Goal: Task Accomplishment & Management: Manage account settings

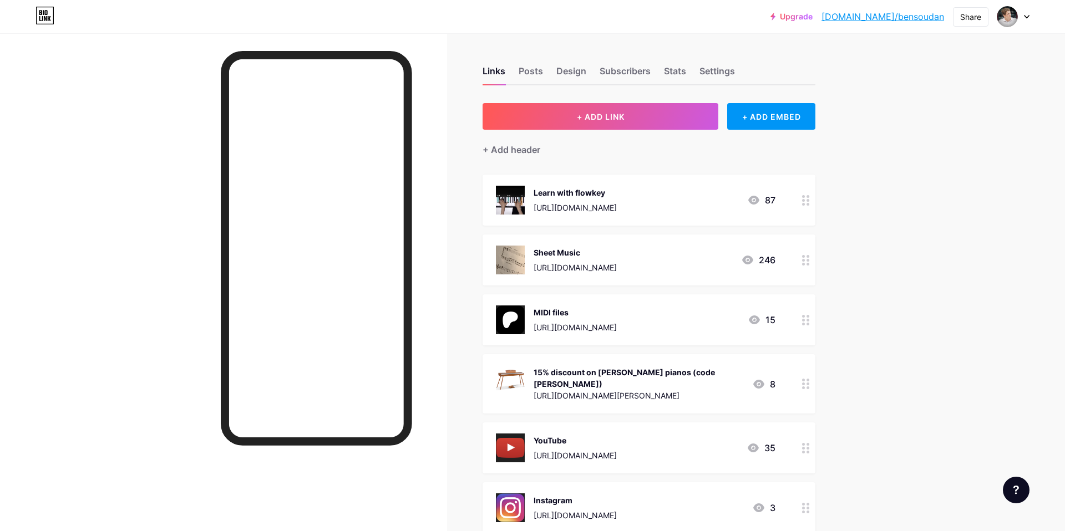
click at [602, 372] on div "15% discount on [PERSON_NAME] pianos (code [PERSON_NAME])" at bounding box center [638, 377] width 210 height 23
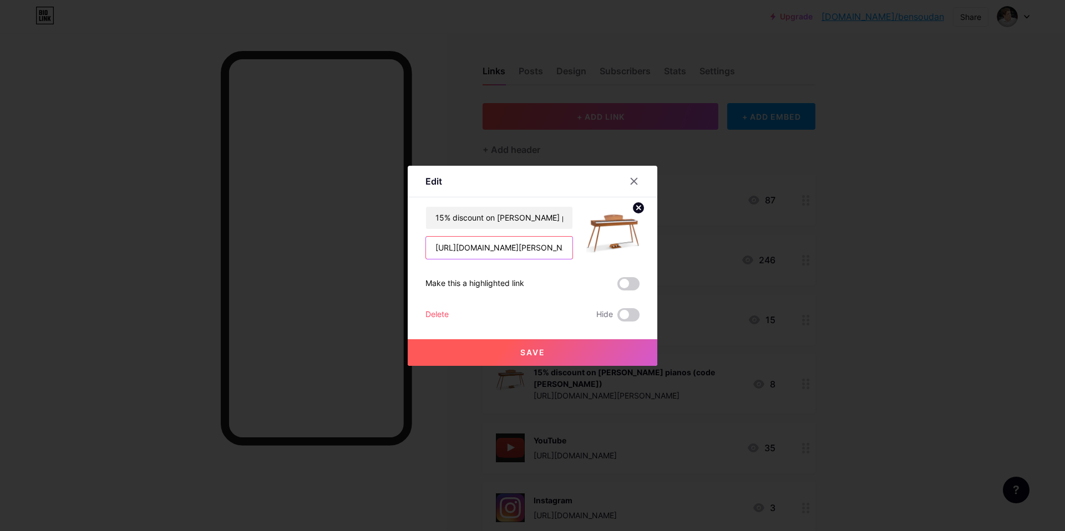
click at [538, 253] on input "[URL][DOMAIN_NAME][PERSON_NAME]" at bounding box center [499, 248] width 146 height 22
paste input "[URL][DOMAIN_NAME][PERSON_NAME]"
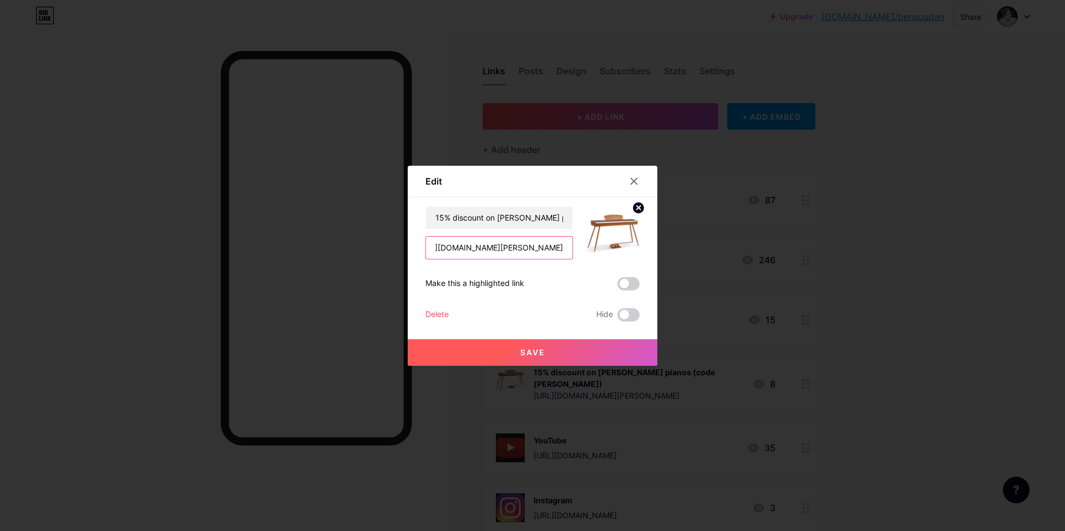
type input "[URL][DOMAIN_NAME][PERSON_NAME]"
click at [529, 353] on span "Save" at bounding box center [532, 352] width 25 height 9
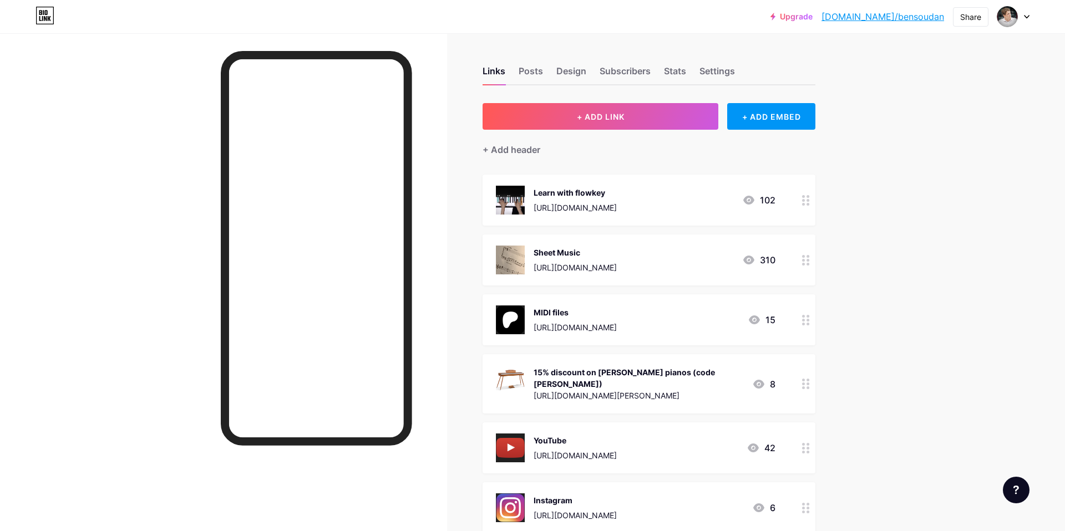
click at [1026, 16] on icon at bounding box center [1027, 17] width 6 height 4
click at [935, 152] on li "Logout" at bounding box center [960, 156] width 138 height 30
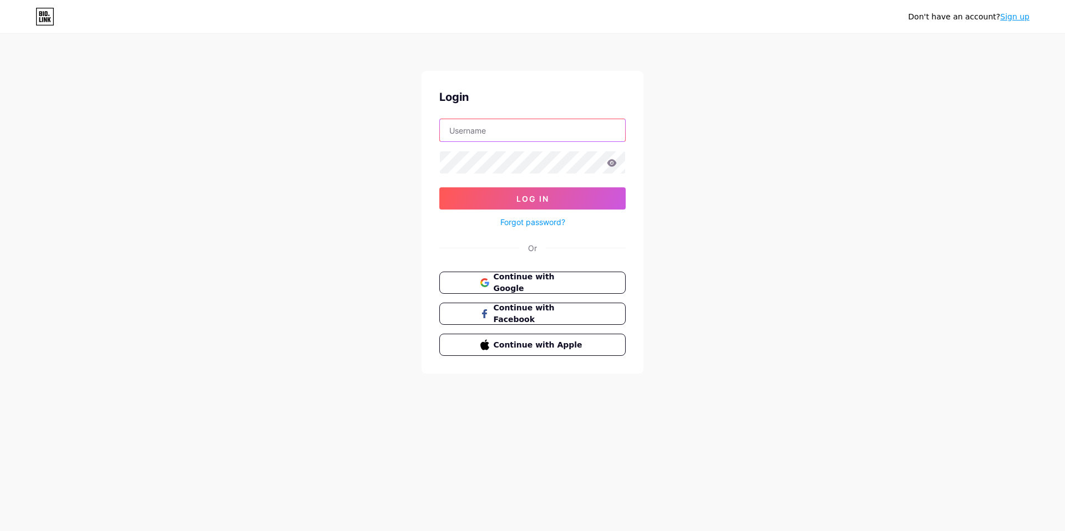
click at [501, 135] on input "text" at bounding box center [532, 130] width 185 height 22
type input "[EMAIL_ADDRESS][DOMAIN_NAME]"
click at [439, 187] on button "Log In" at bounding box center [532, 198] width 186 height 22
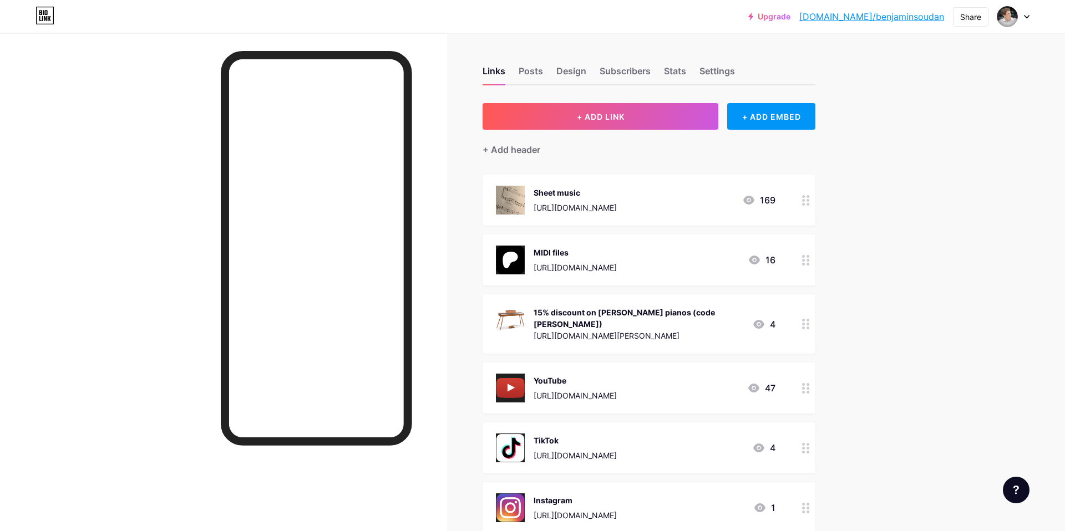
click at [642, 320] on div "15% discount on [PERSON_NAME] pianos (code [PERSON_NAME]) [URL][DOMAIN_NAME][PE…" at bounding box center [638, 324] width 210 height 37
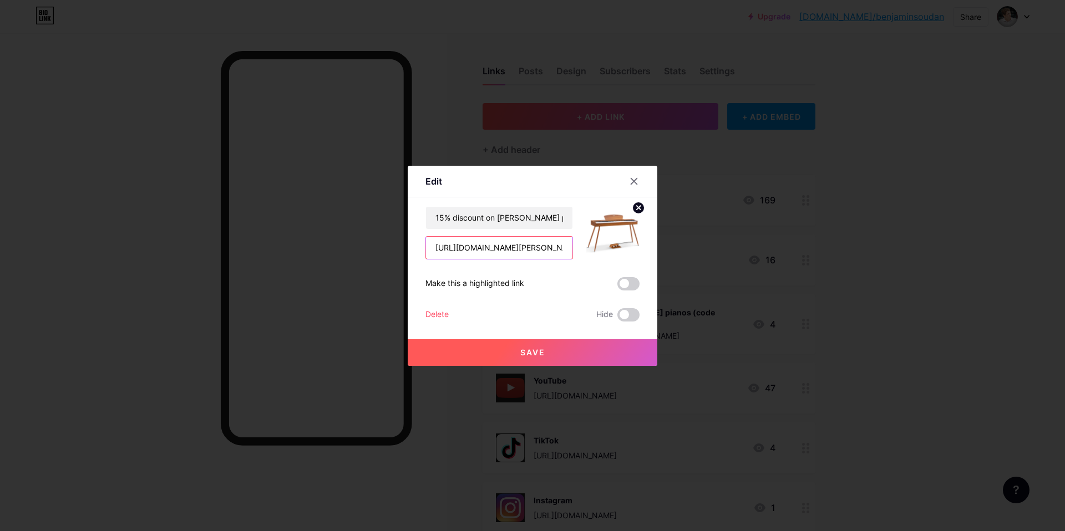
click at [526, 250] on input "[URL][DOMAIN_NAME][PERSON_NAME]" at bounding box center [499, 248] width 146 height 22
paste input "[DOMAIN_NAME][URL][PERSON_NAME]"
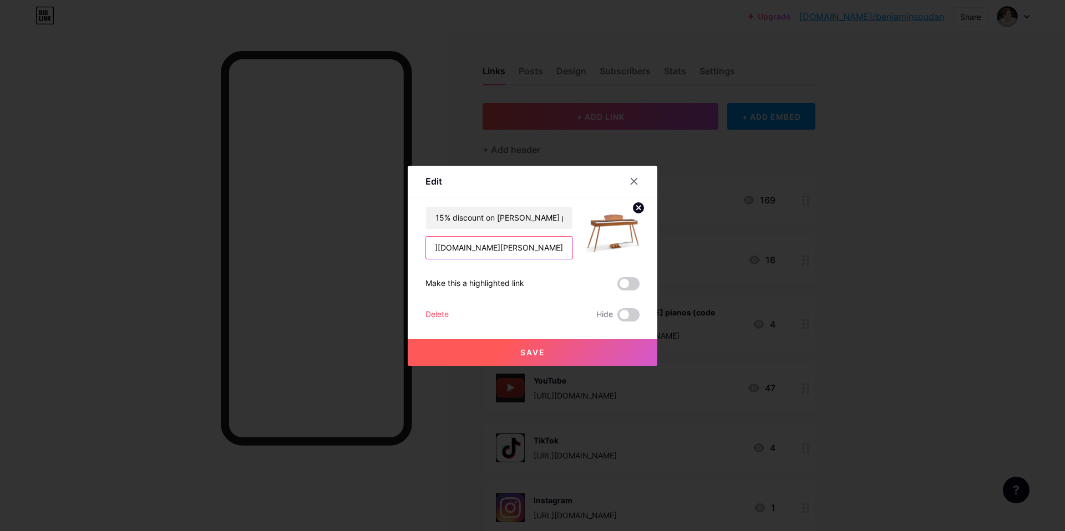
type input "[URL][DOMAIN_NAME][PERSON_NAME]"
click at [548, 348] on button "Save" at bounding box center [533, 352] width 250 height 27
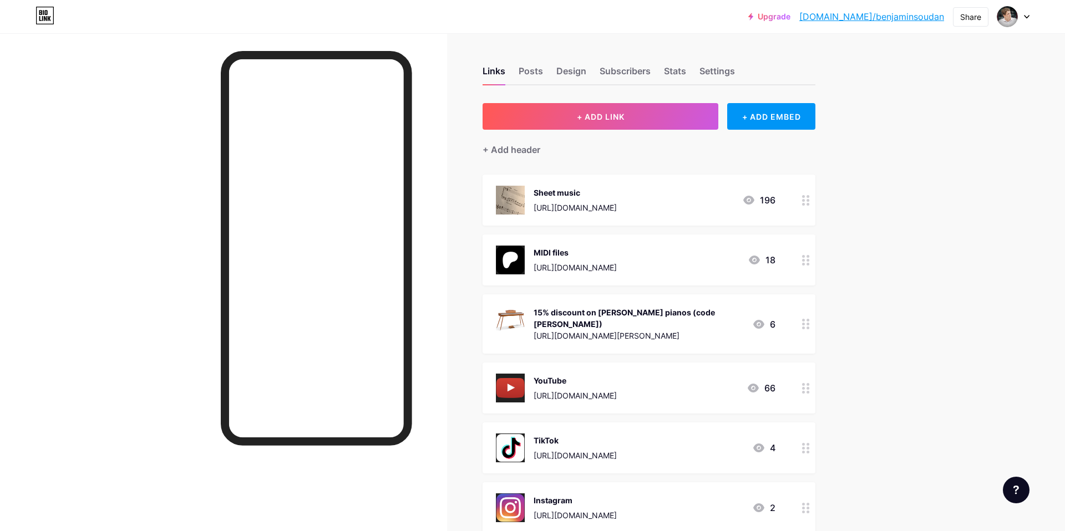
click at [1026, 24] on div at bounding box center [1013, 17] width 32 height 20
click at [921, 156] on li "Logout" at bounding box center [960, 156] width 138 height 30
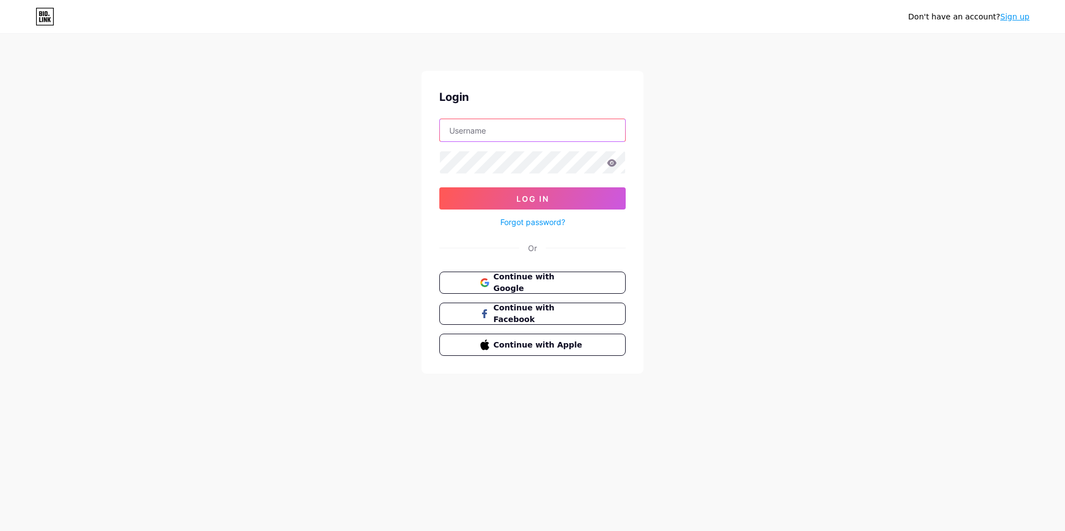
click at [511, 134] on input "text" at bounding box center [532, 130] width 185 height 22
type input "[EMAIL_ADDRESS][DOMAIN_NAME]"
click at [537, 135] on input "text" at bounding box center [532, 130] width 185 height 22
type input "[EMAIL_ADDRESS][DOMAIN_NAME]"
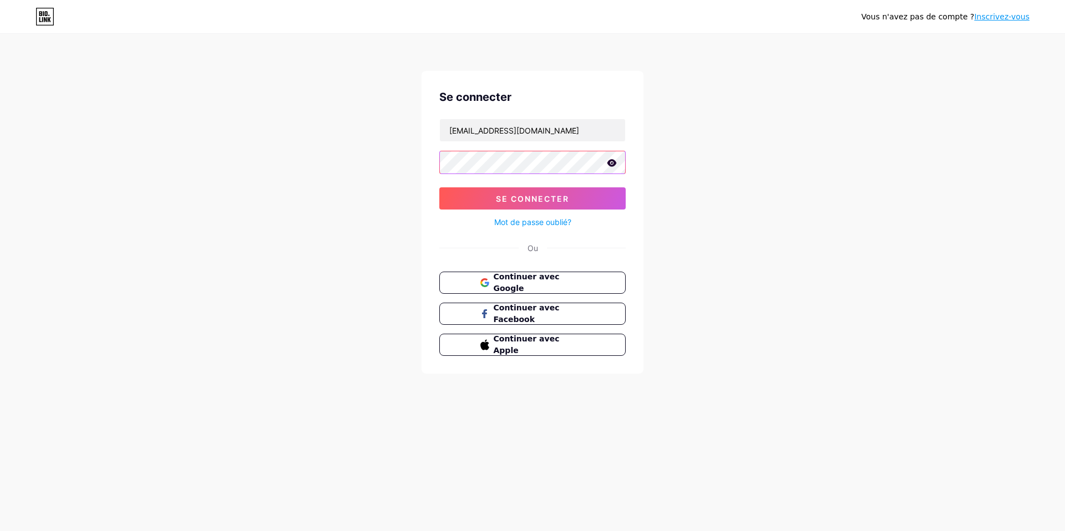
click at [439, 187] on button "Se connecter" at bounding box center [532, 198] width 186 height 22
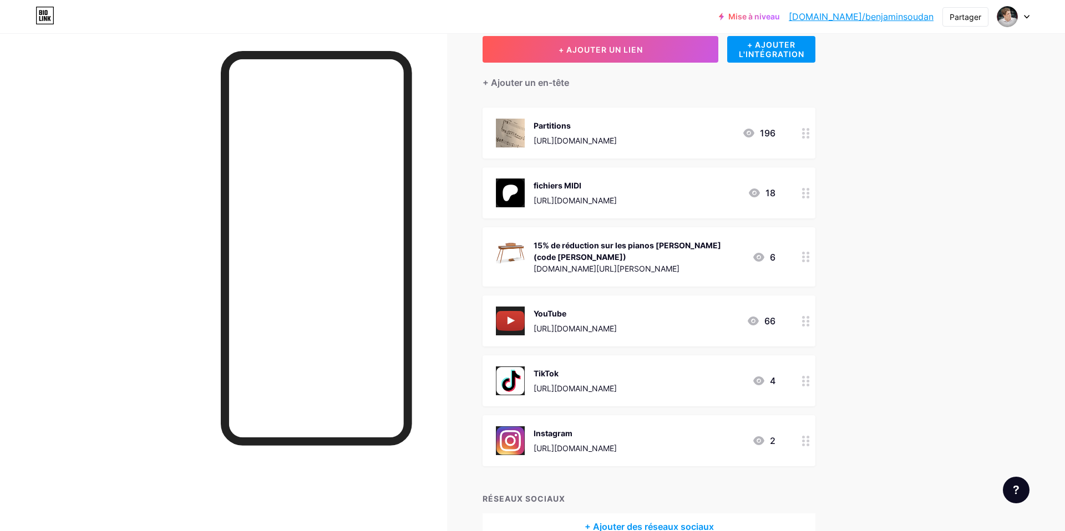
scroll to position [85, 0]
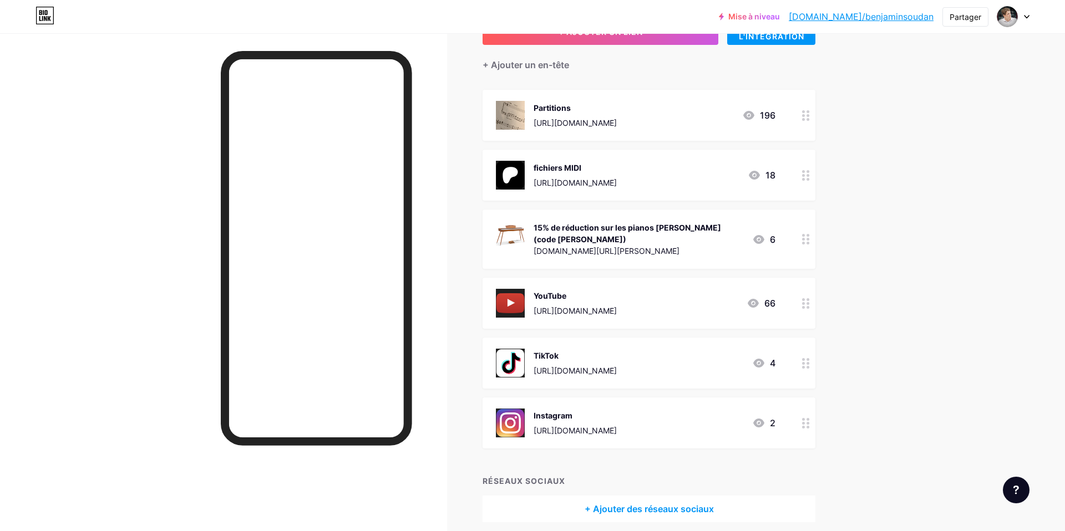
click at [803, 427] on div at bounding box center [805, 423] width 19 height 51
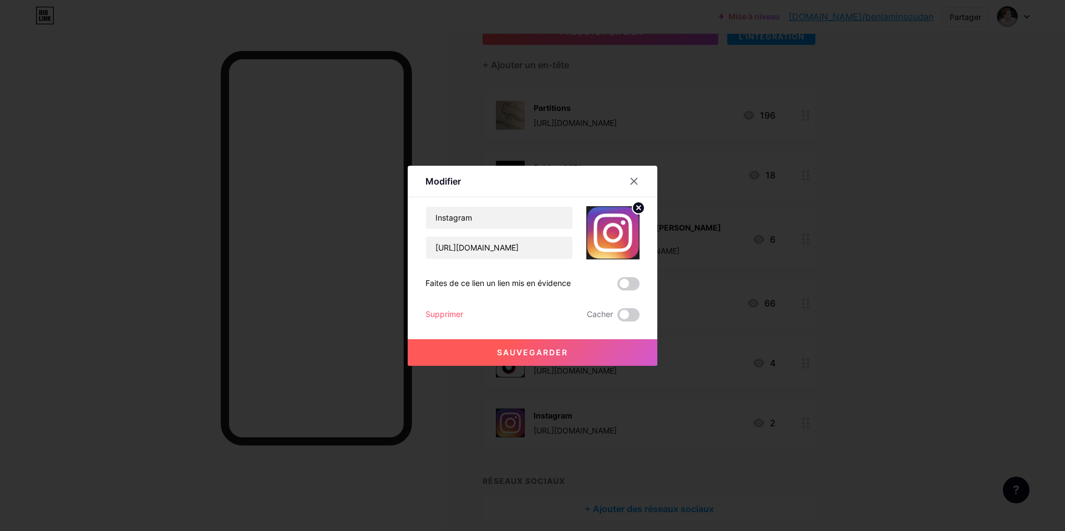
click at [447, 310] on font "Supprimer" at bounding box center [444, 313] width 38 height 9
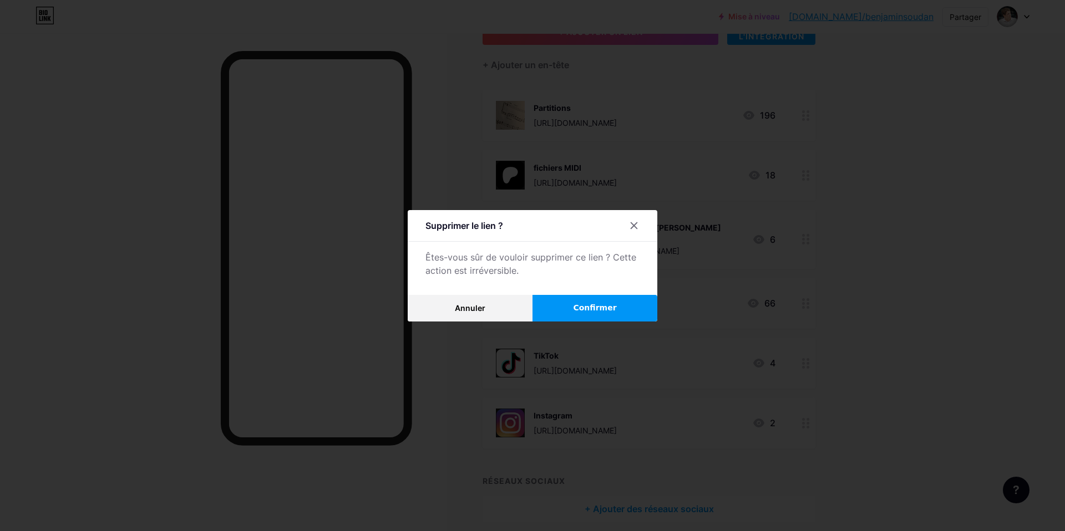
click at [569, 312] on button "Confirmer" at bounding box center [594, 308] width 125 height 27
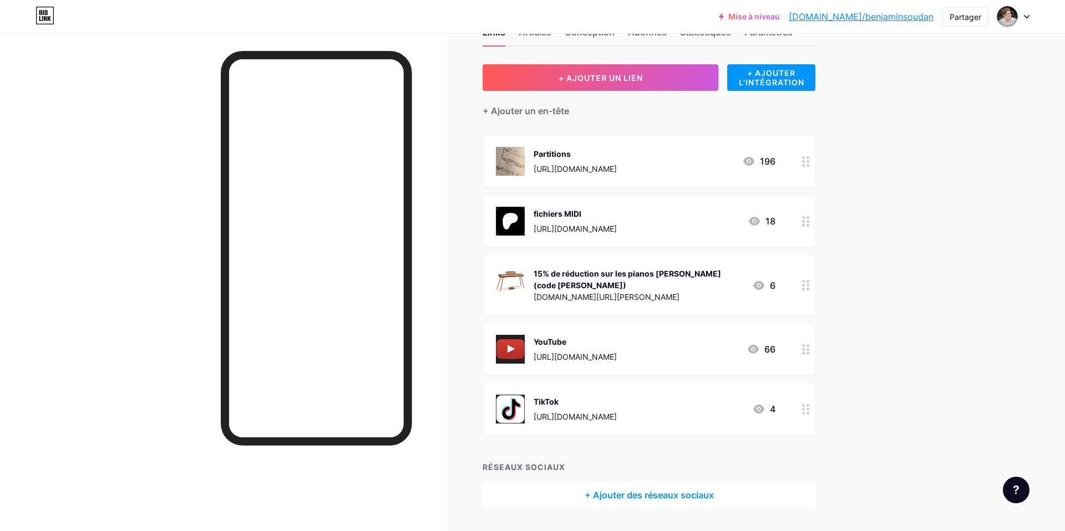
scroll to position [18, 0]
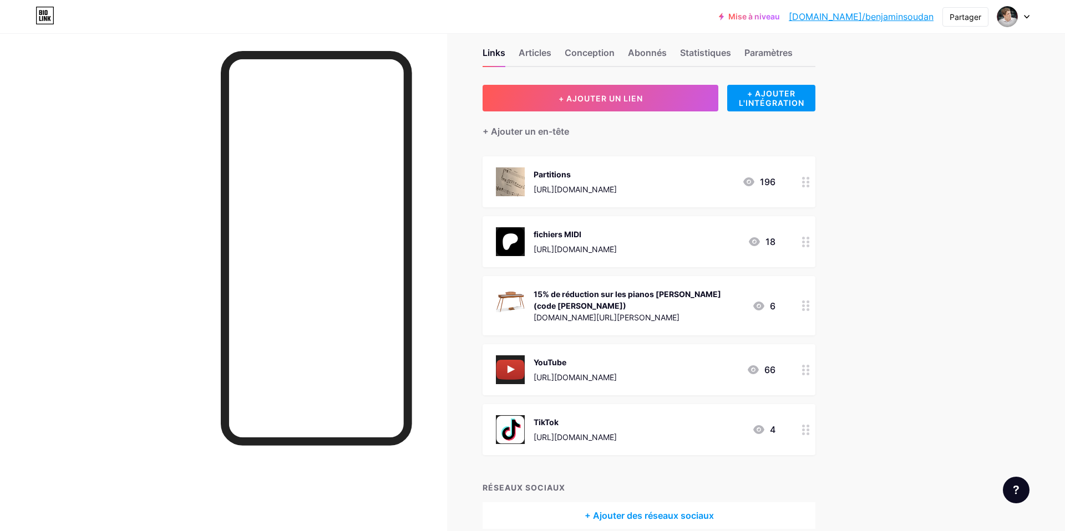
click at [802, 304] on circle at bounding box center [803, 305] width 3 height 3
click at [450, 313] on font "Supprimer" at bounding box center [444, 313] width 38 height 9
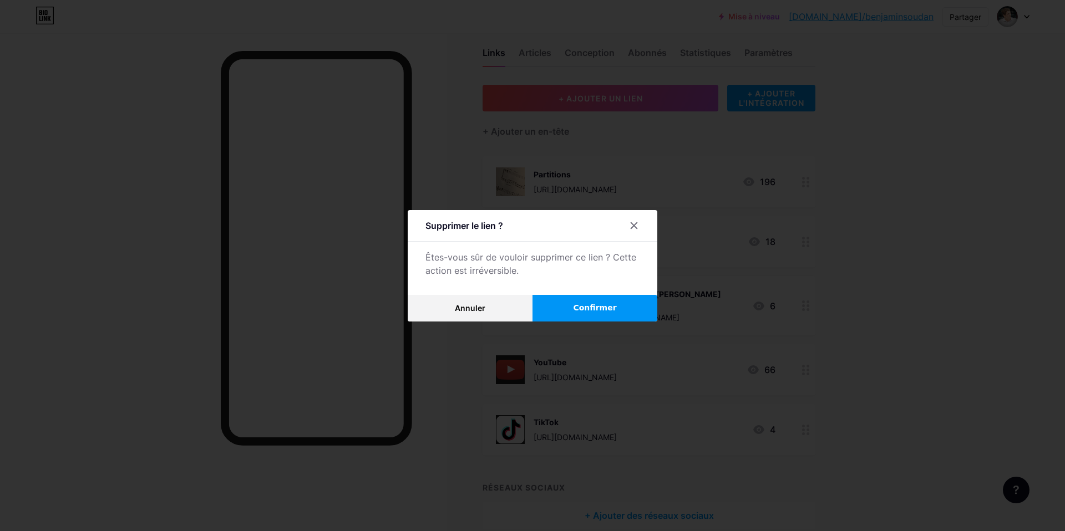
click at [571, 311] on button "Confirmer" at bounding box center [594, 308] width 125 height 27
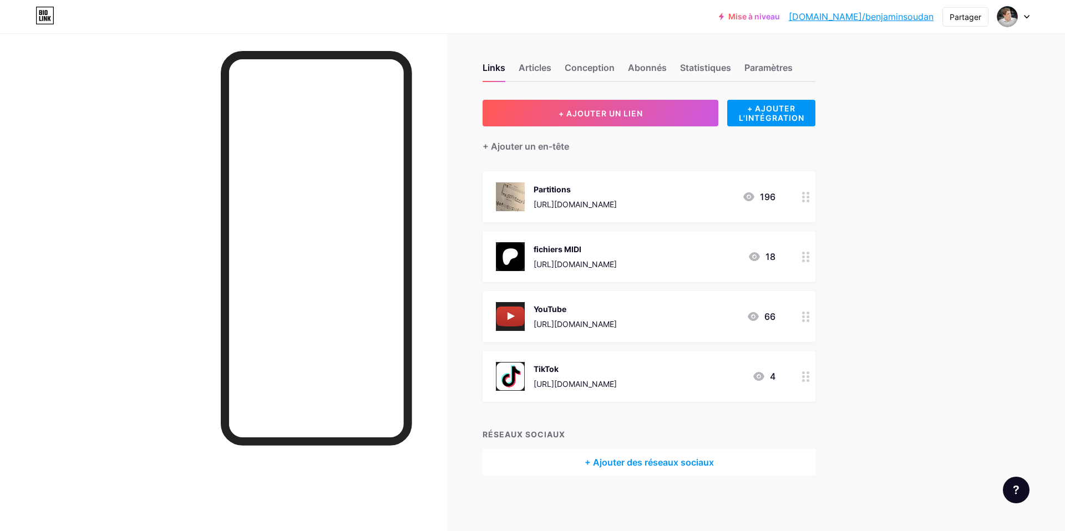
scroll to position [3, 0]
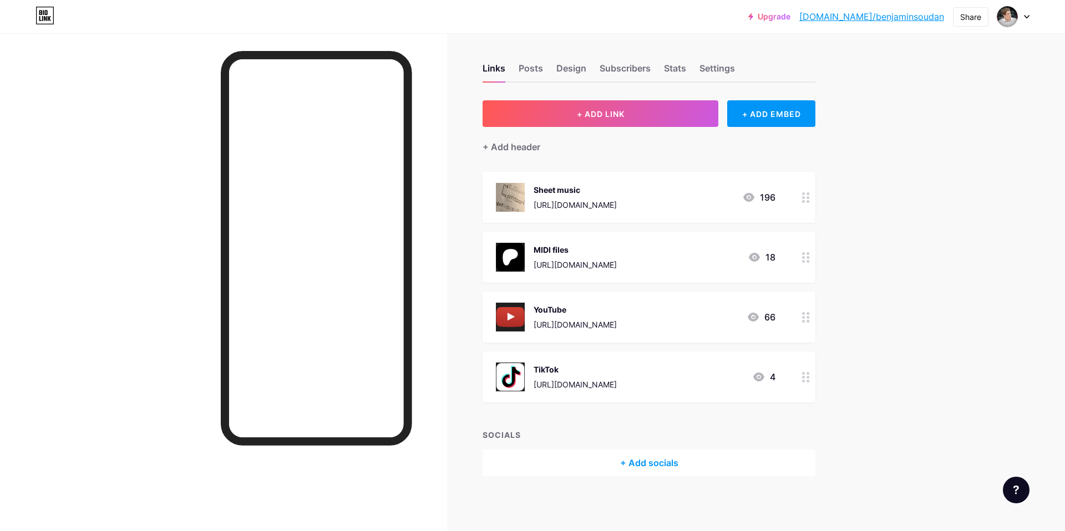
click at [870, 155] on div "Upgrade bio.link/benjam... bio.link/benjaminsoudan Share Switch accounts Benjam…" at bounding box center [532, 264] width 1065 height 534
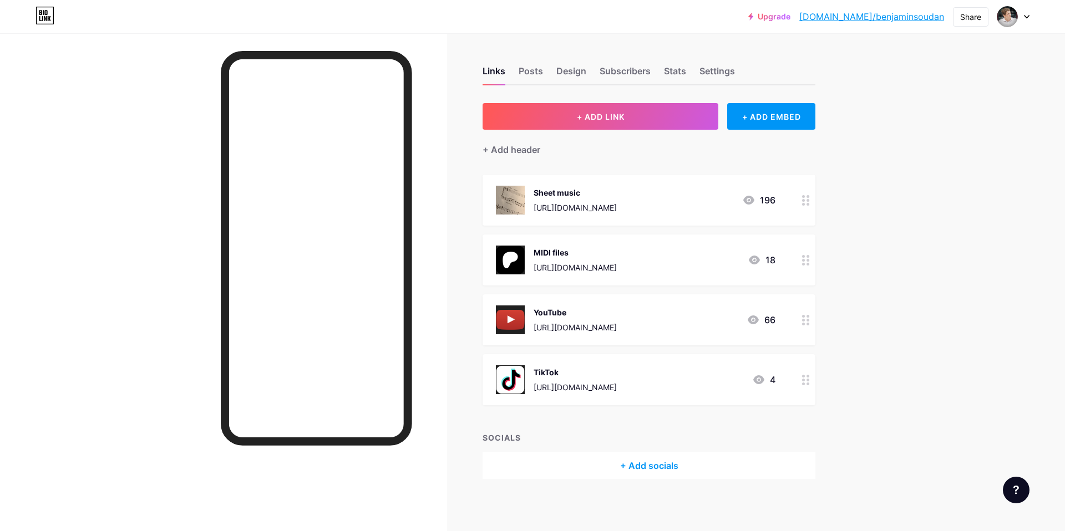
click at [805, 202] on icon at bounding box center [806, 200] width 8 height 11
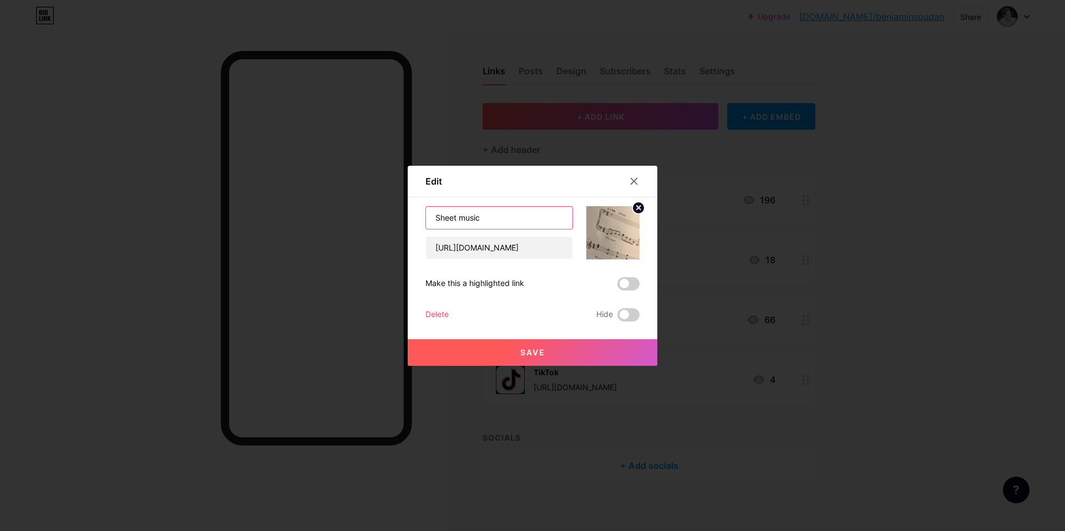
click at [476, 216] on input "Sheet music" at bounding box center [499, 218] width 146 height 22
type input "Sheet Music"
click at [527, 349] on span "Save" at bounding box center [532, 352] width 25 height 9
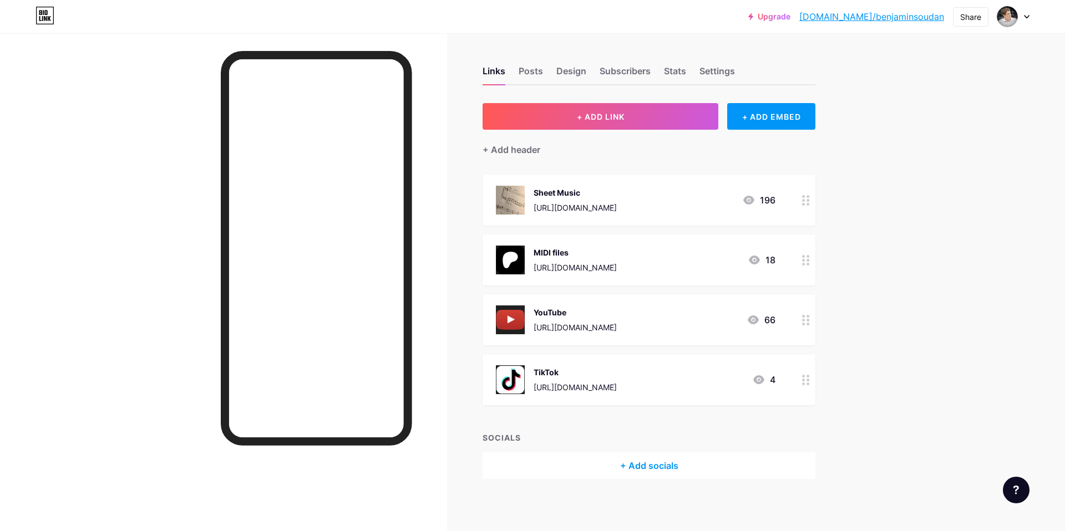
click at [807, 259] on circle at bounding box center [808, 260] width 3 height 3
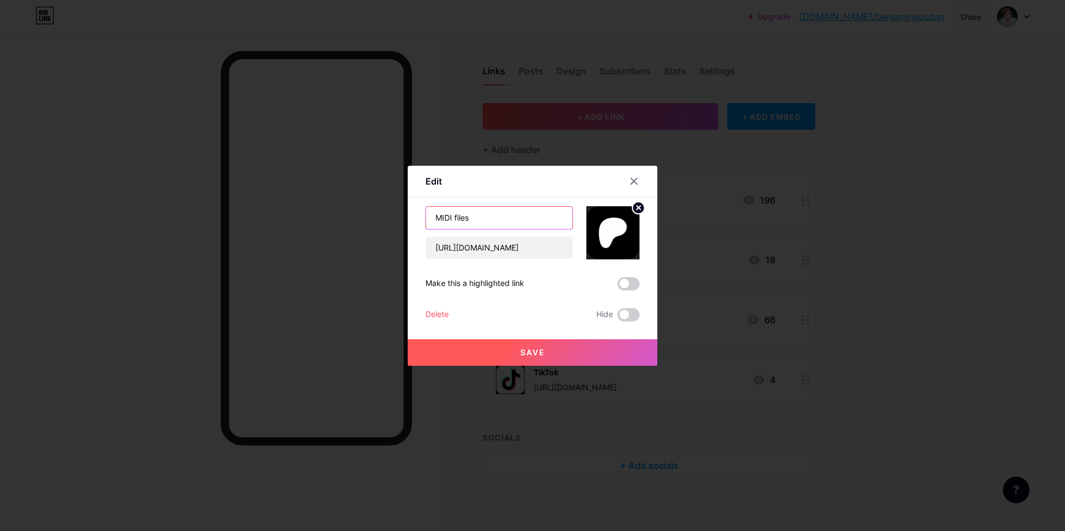
click at [457, 216] on input "MIDI files" at bounding box center [499, 218] width 146 height 22
type input "MIDI Files"
click at [537, 352] on span "Save" at bounding box center [532, 352] width 25 height 9
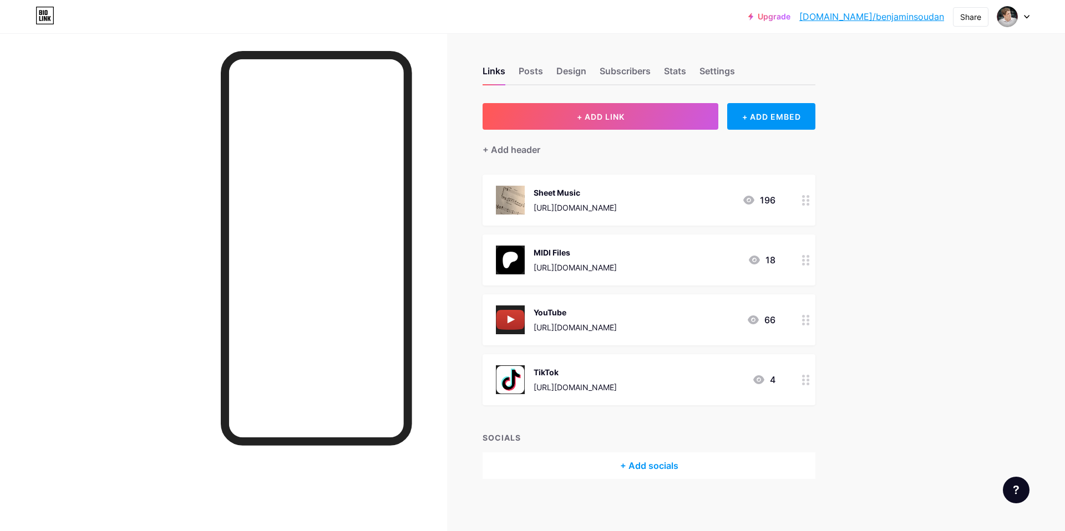
click at [807, 264] on icon at bounding box center [806, 260] width 8 height 11
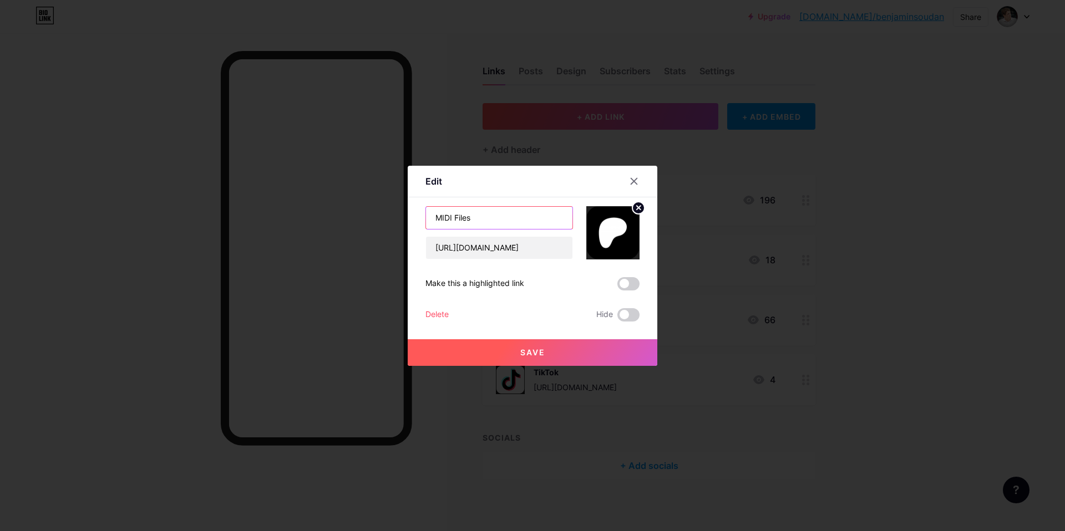
click at [459, 219] on input "MIDI Files" at bounding box center [499, 218] width 146 height 22
type input "MIDI"
click at [538, 348] on span "Save" at bounding box center [532, 352] width 25 height 9
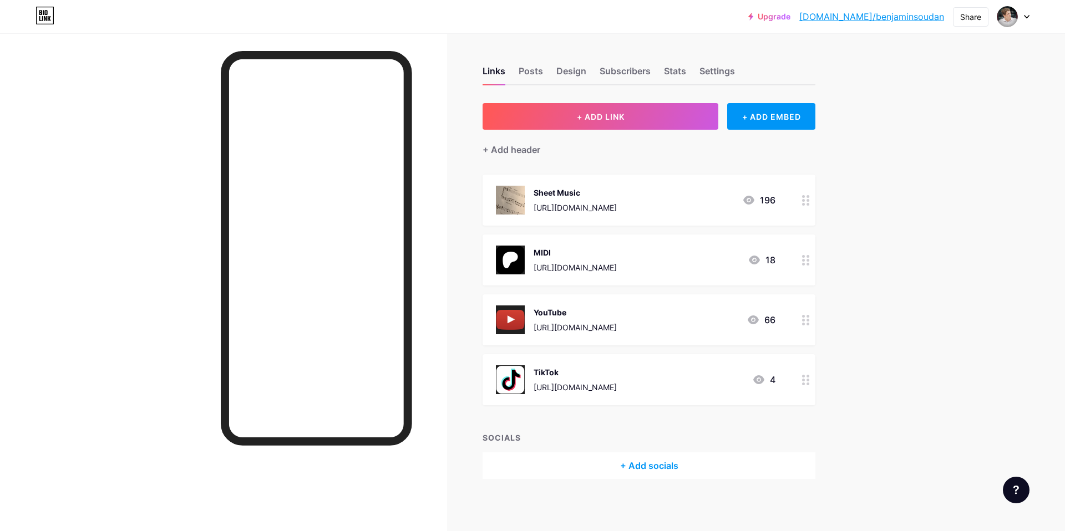
click at [800, 258] on div at bounding box center [805, 260] width 19 height 51
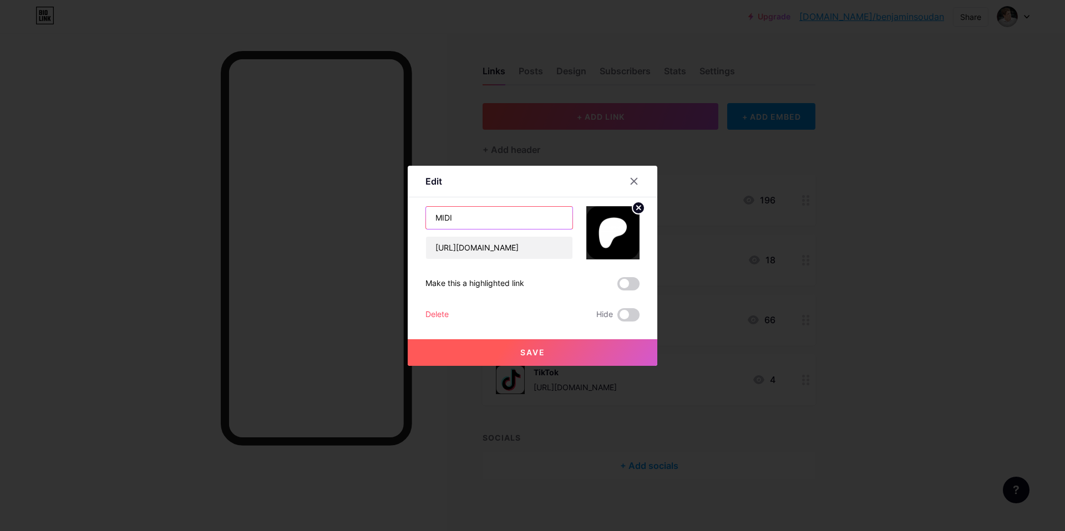
click at [437, 219] on input "MIDI" at bounding box center [499, 218] width 146 height 22
click at [458, 219] on input "MIDI" at bounding box center [499, 218] width 146 height 22
type input "MIDI files"
click at [519, 349] on button "Save" at bounding box center [533, 352] width 250 height 27
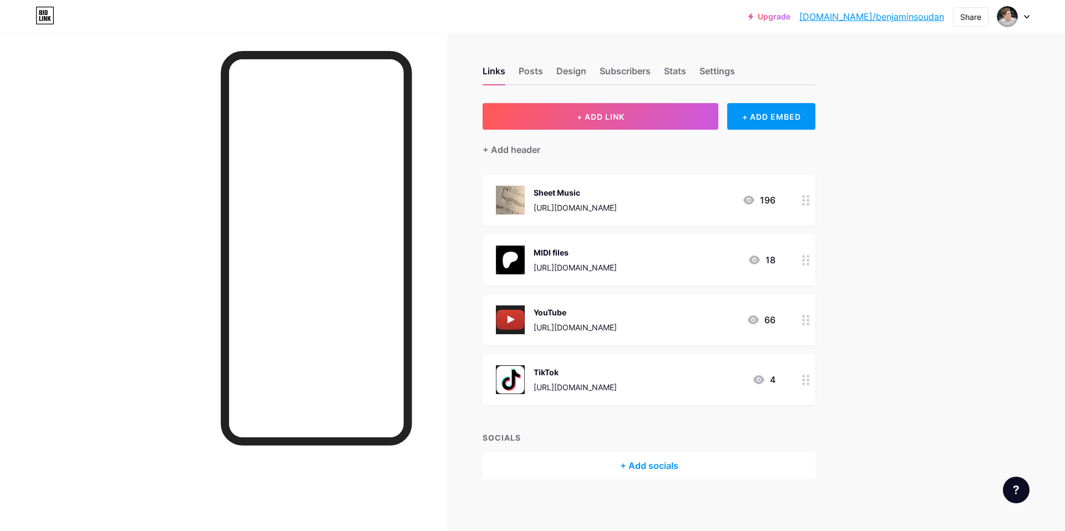
click at [803, 204] on circle at bounding box center [803, 204] width 3 height 3
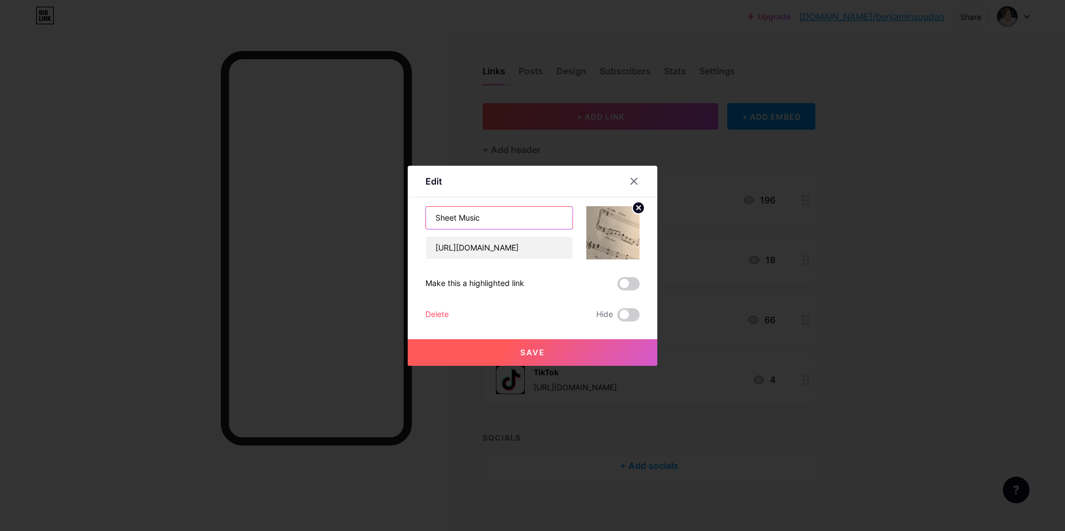
click at [464, 220] on input "Sheet Music" at bounding box center [499, 218] width 146 height 22
type input "Sheet music"
click at [552, 359] on button "Save" at bounding box center [533, 352] width 250 height 27
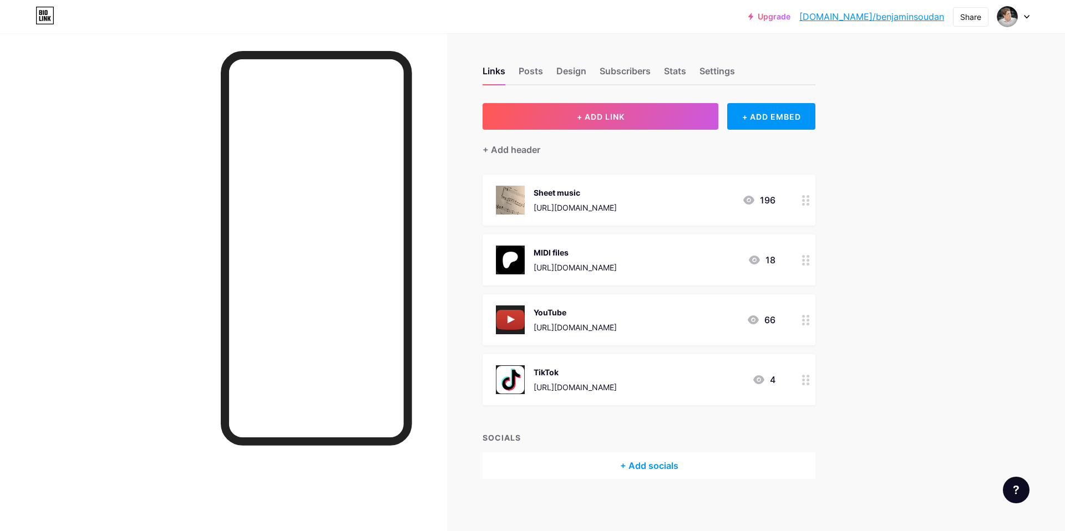
click at [1028, 20] on div at bounding box center [1013, 17] width 32 height 20
click at [924, 155] on li "Logout" at bounding box center [960, 156] width 138 height 30
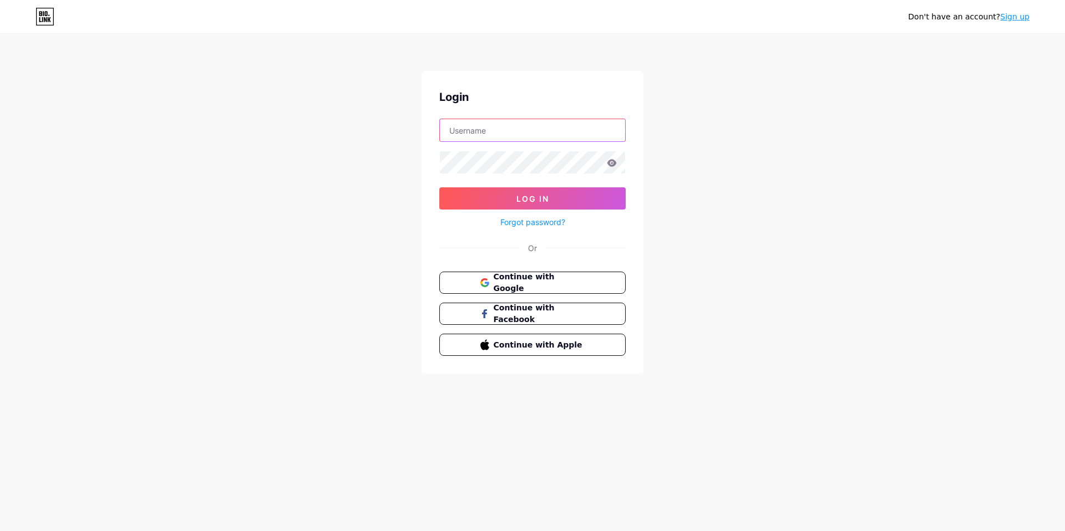
click at [478, 125] on input "text" at bounding box center [532, 130] width 185 height 22
type input "benjamin.soudan.bs@gmail.com"
click at [439, 187] on button "Log In" at bounding box center [532, 198] width 186 height 22
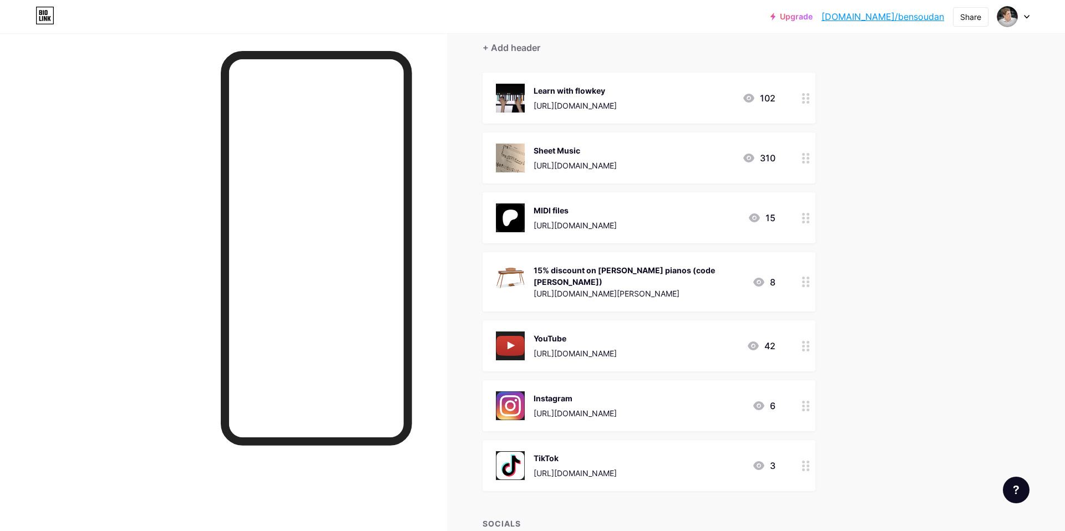
scroll to position [105, 0]
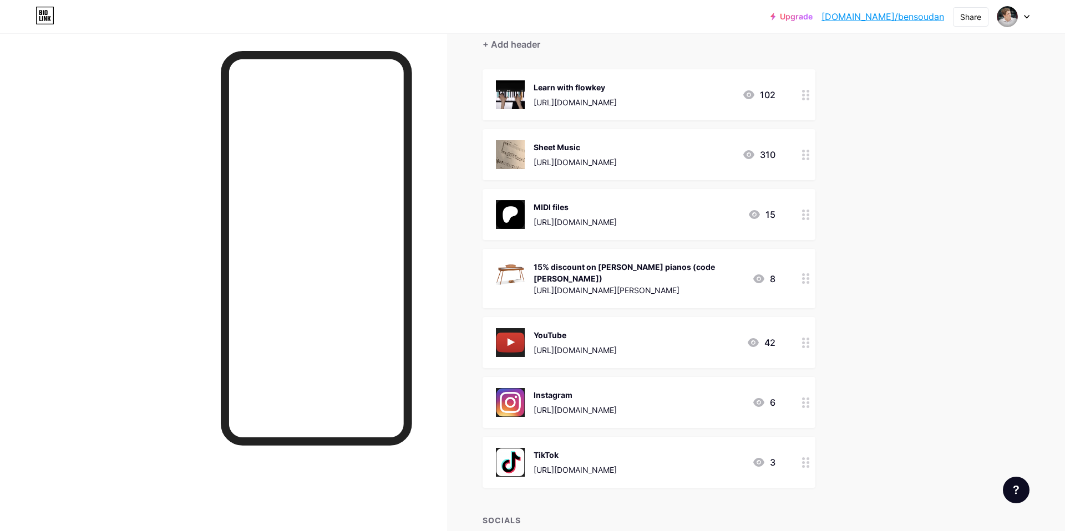
click at [806, 458] on icon at bounding box center [806, 462] width 8 height 11
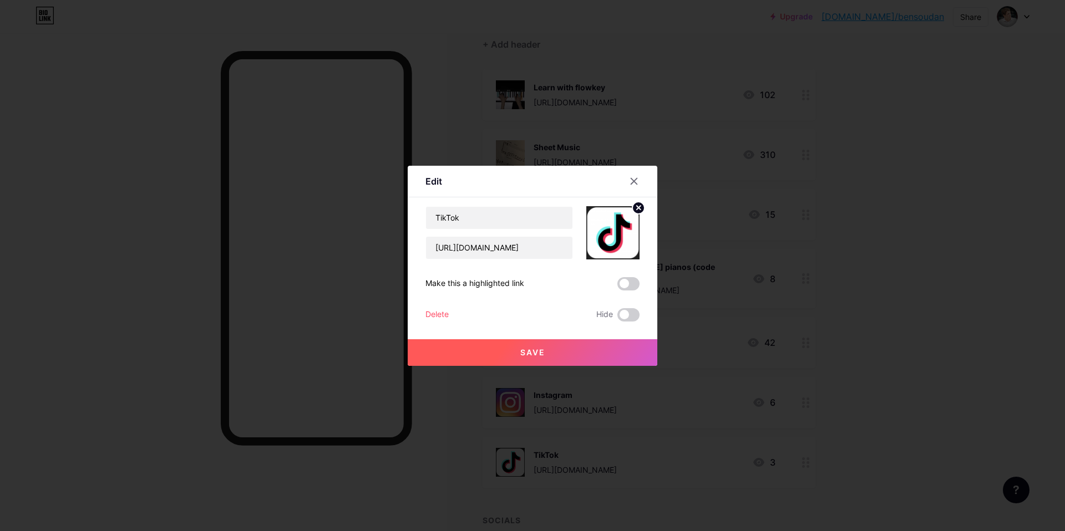
click at [439, 310] on div "Delete" at bounding box center [436, 314] width 23 height 13
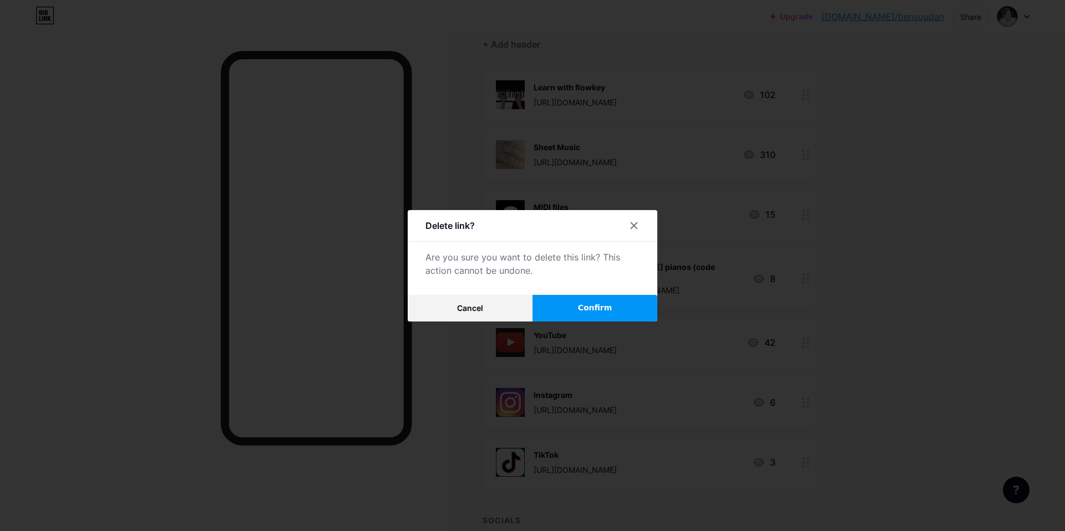
click at [550, 313] on button "Confirm" at bounding box center [594, 308] width 125 height 27
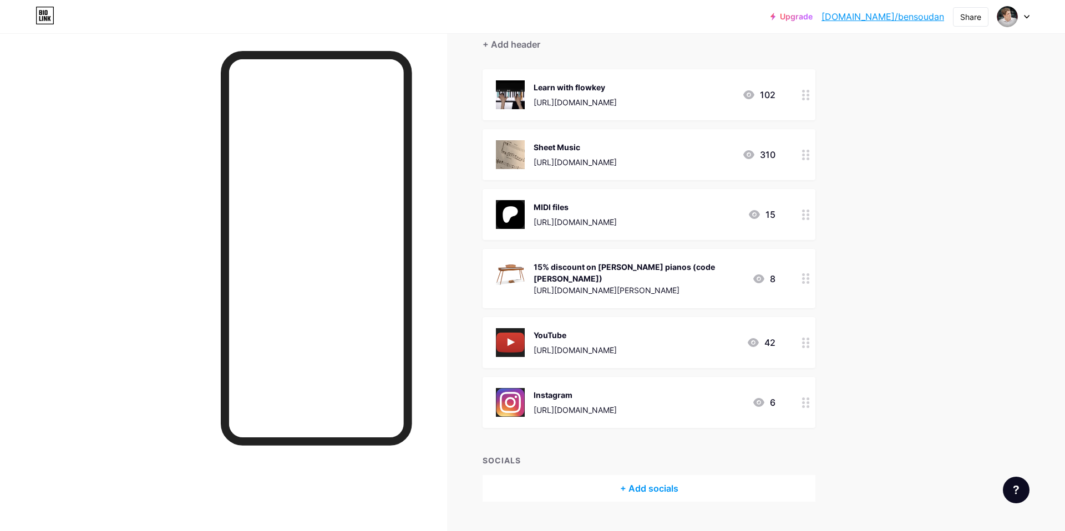
click at [799, 269] on div at bounding box center [805, 278] width 19 height 59
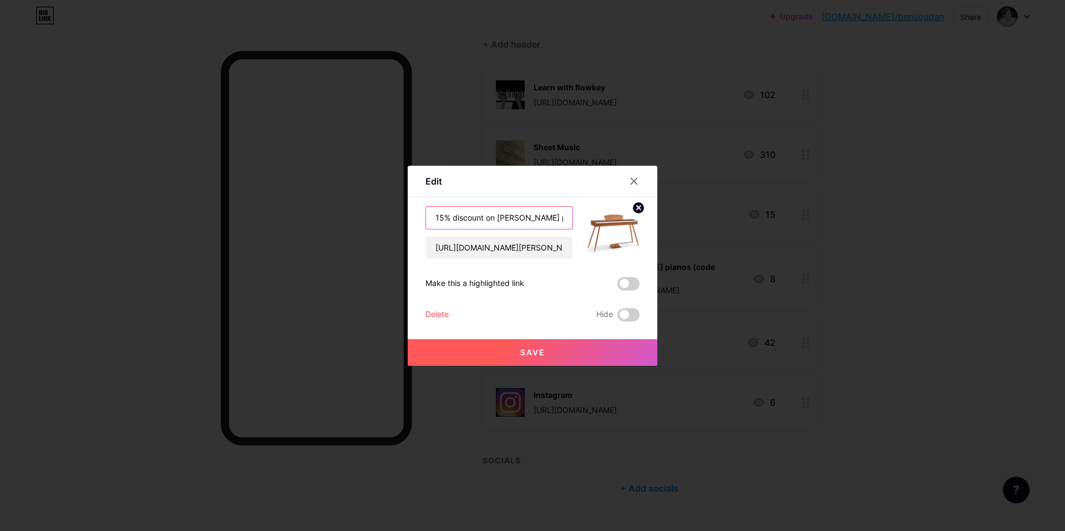
click at [463, 217] on input "15% discount on [PERSON_NAME] pianos (code [PERSON_NAME])" at bounding box center [499, 218] width 146 height 22
click at [436, 217] on input "15% on Donner pianos (code BENJAMIN)" at bounding box center [499, 218] width 146 height 22
click at [503, 218] on input "-15% on Donner pianos (code BENJAMIN)" at bounding box center [499, 218] width 146 height 22
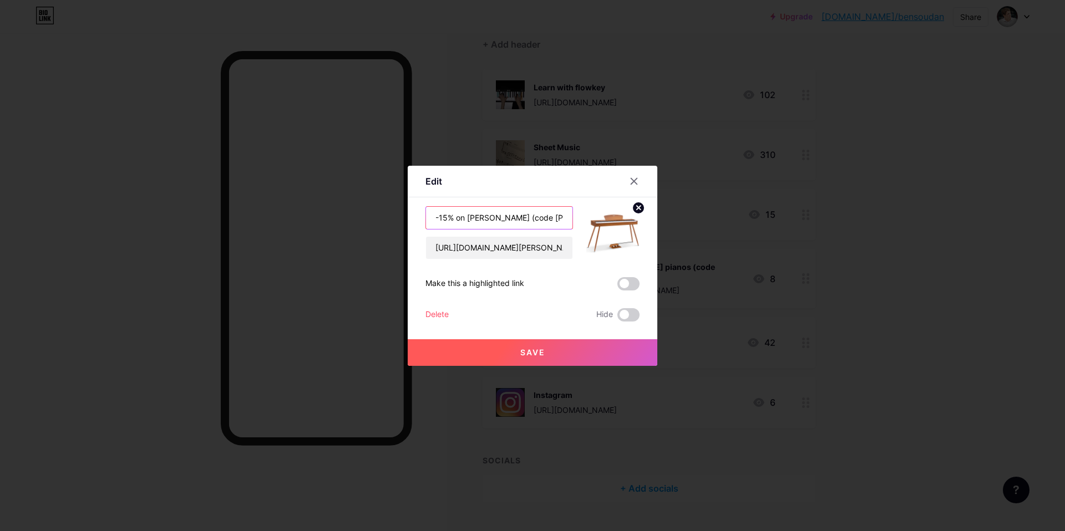
click at [467, 219] on input "-15% on Donner (code BENJAMIN)" at bounding box center [499, 218] width 146 height 22
click at [506, 217] on input "-15% on all Donner (code BENJAMIN)" at bounding box center [499, 218] width 146 height 22
type input "-15% on all Donner items (code BENJAMIN)"
click at [536, 353] on span "Save" at bounding box center [532, 352] width 25 height 9
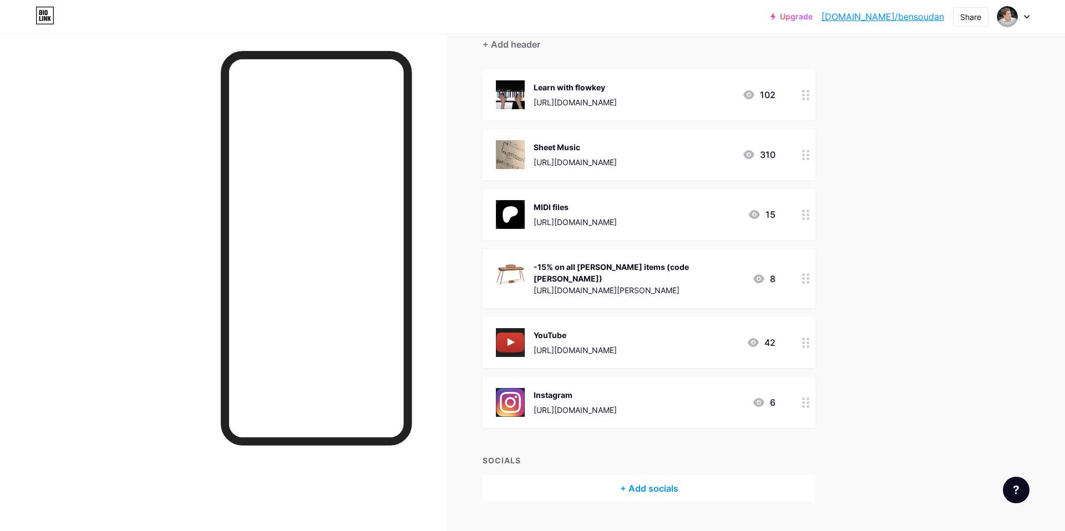
click at [807, 279] on div at bounding box center [805, 278] width 19 height 59
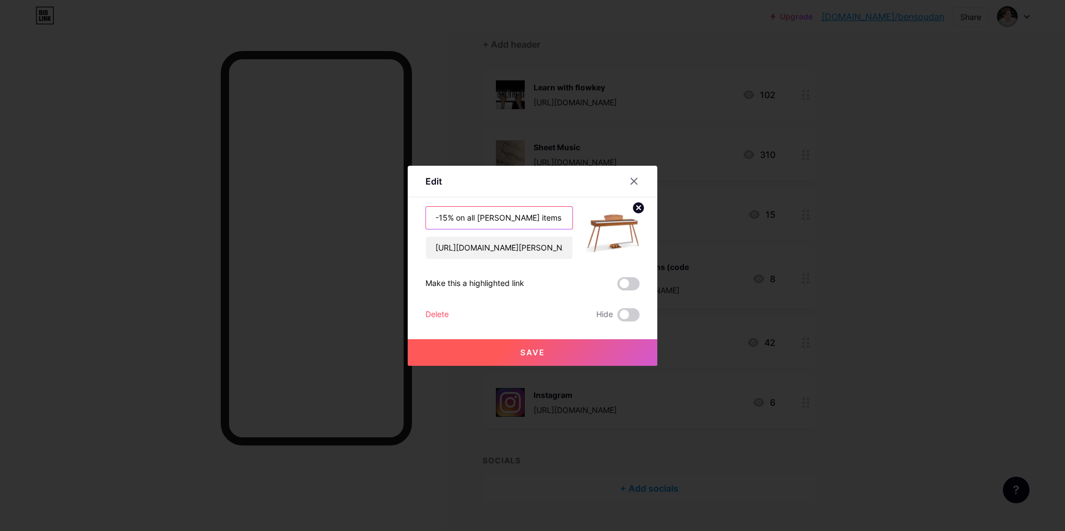
click at [513, 221] on input "-15% on all Donner items (code BENJAMIN)" at bounding box center [499, 218] width 146 height 22
click at [487, 218] on input "-15% on all Donner items (code BENJAMIN)" at bounding box center [499, 218] width 146 height 22
click at [533, 221] on input "-15% on all Donner items (code BENJAMIN)" at bounding box center [499, 218] width 146 height 22
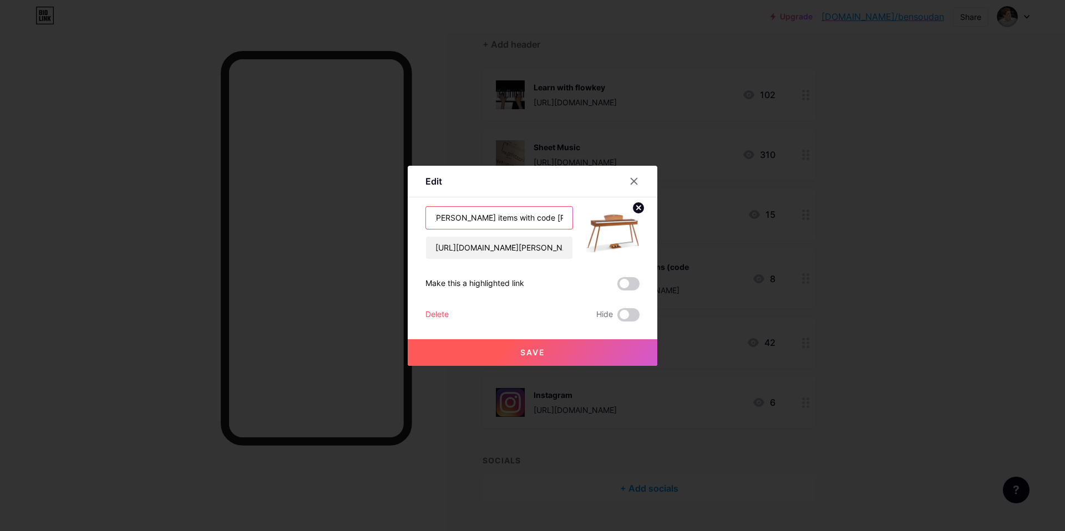
type input "-15% on all Donner items with code BENJAMIN"
click at [547, 359] on button "Save" at bounding box center [533, 352] width 250 height 27
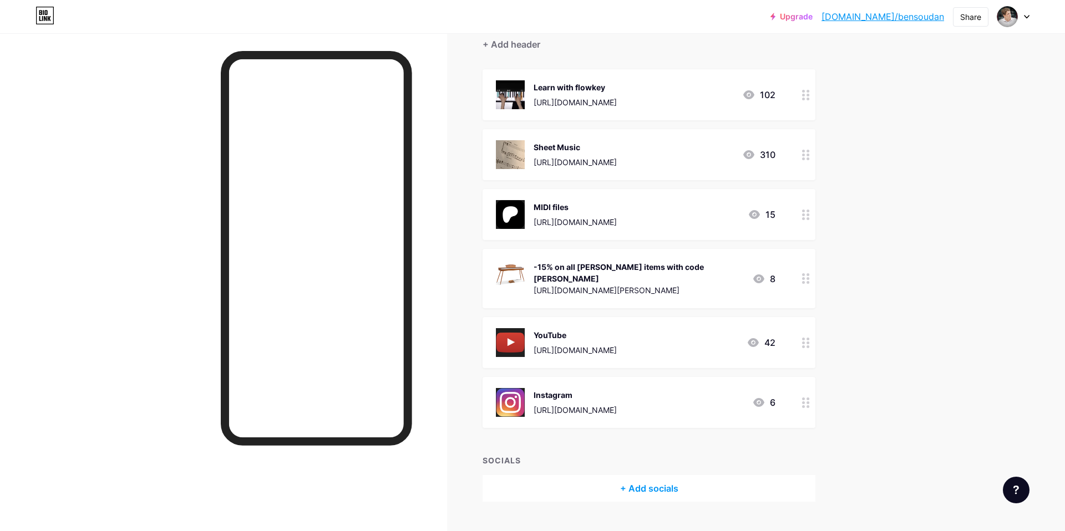
click at [805, 154] on circle at bounding box center [803, 155] width 3 height 3
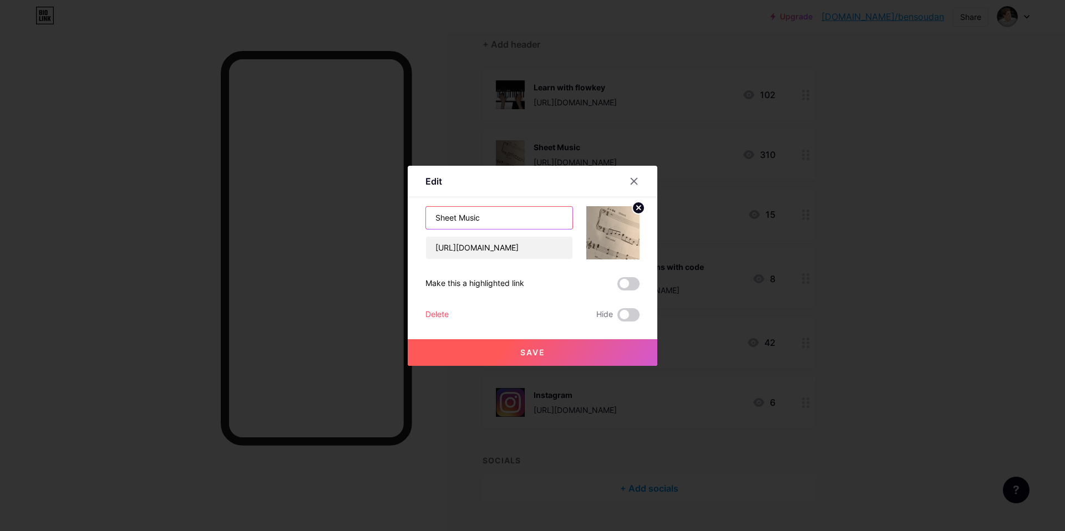
click at [466, 218] on input "Sheet Music" at bounding box center [499, 218] width 146 height 22
type input "Sheet music"
click at [520, 349] on span "Save" at bounding box center [532, 352] width 25 height 9
